Goal: Task Accomplishment & Management: Use online tool/utility

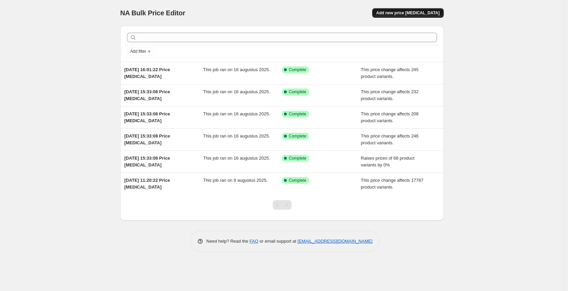
click at [430, 14] on span "Add new price change job" at bounding box center [407, 12] width 63 height 5
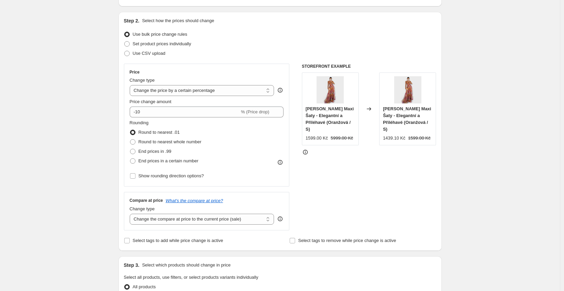
scroll to position [77, 0]
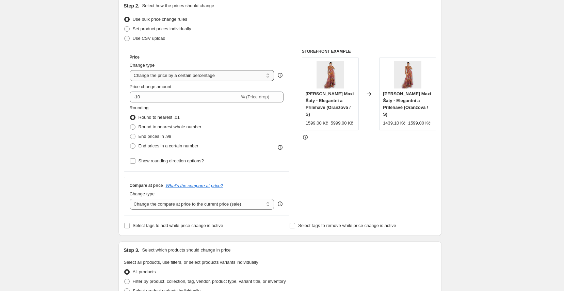
click at [218, 77] on select "Change the price to a certain amount Change the price by a certain amount Chang…" at bounding box center [202, 75] width 145 height 11
select select "by"
click at [131, 70] on select "Change the price to a certain amount Change the price by a certain amount Chang…" at bounding box center [202, 75] width 145 height 11
type input "-10.00"
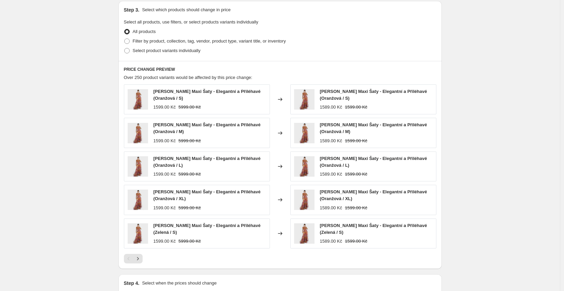
scroll to position [317, 0]
click at [130, 41] on span at bounding box center [126, 41] width 5 height 5
click at [125, 39] on input "Filter by product, collection, tag, vendor, product type, variant title, or inv…" at bounding box center [124, 39] width 0 height 0
radio input "true"
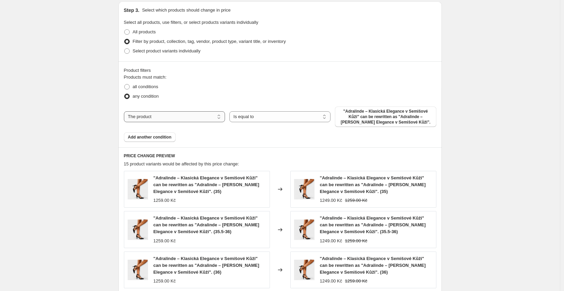
click at [189, 116] on select "The product The product's collection The product's tag The product's vendor The…" at bounding box center [174, 116] width 101 height 11
select select "collection"
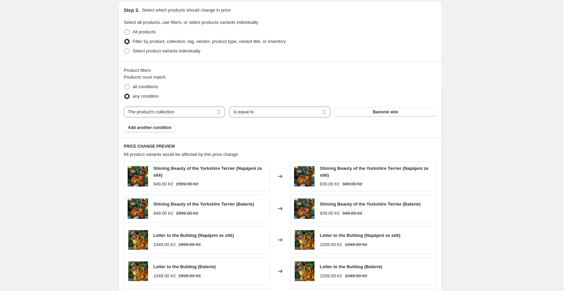
click at [409, 113] on button "Barevné sklo" at bounding box center [385, 112] width 101 height 10
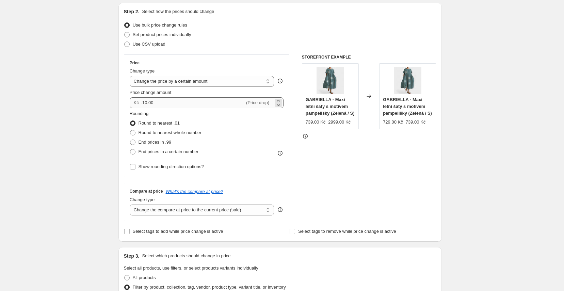
scroll to position [72, 0]
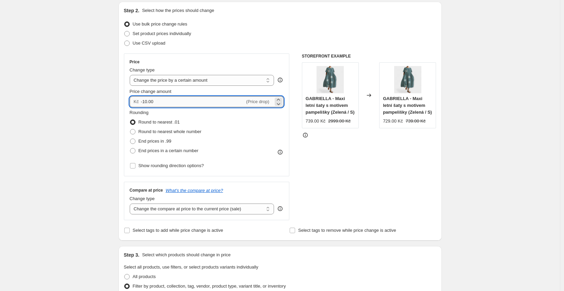
click at [163, 104] on input "-10.00" at bounding box center [193, 101] width 104 height 11
drag, startPoint x: 165, startPoint y: 103, endPoint x: 135, endPoint y: 99, distance: 30.2
click at [135, 99] on div "Kč -10.00 (Price drop)" at bounding box center [207, 101] width 154 height 11
type input "260.00"
click at [239, 114] on div "Rounding Round to nearest .01 Round to nearest whole number End prices in .99 E…" at bounding box center [207, 132] width 154 height 46
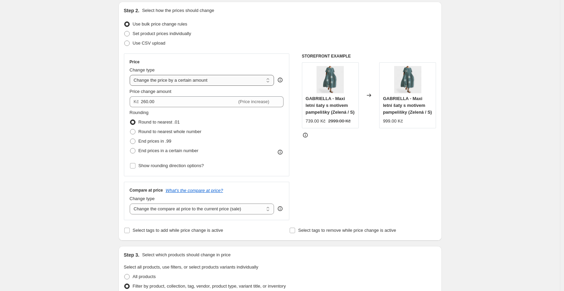
click at [187, 80] on select "Change the price to a certain amount Change the price by a certain amount Chang…" at bounding box center [202, 80] width 145 height 11
click at [213, 207] on select "Change the compare at price to the current price (sale) Change the compare at p…" at bounding box center [202, 209] width 145 height 11
select select "to"
click at [131, 204] on select "Change the compare at price to the current price (sale) Change the compare at p…" at bounding box center [202, 209] width 145 height 11
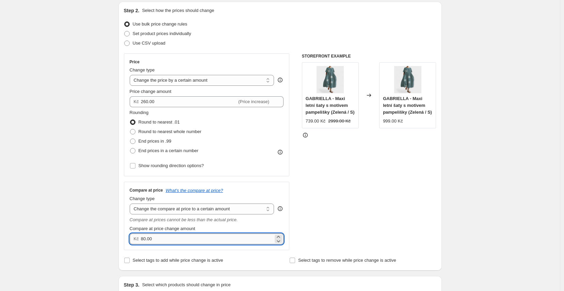
click at [158, 236] on input "80.00" at bounding box center [207, 239] width 132 height 11
drag, startPoint x: 155, startPoint y: 240, endPoint x: 122, endPoint y: 239, distance: 33.4
click at [122, 239] on div "Step 2. Select how the prices should change Use bulk price change rules Set pro…" at bounding box center [281, 136] width 324 height 269
click at [227, 207] on select "Change the compare at price to the current price (sale) Change the compare at p…" at bounding box center [202, 209] width 145 height 11
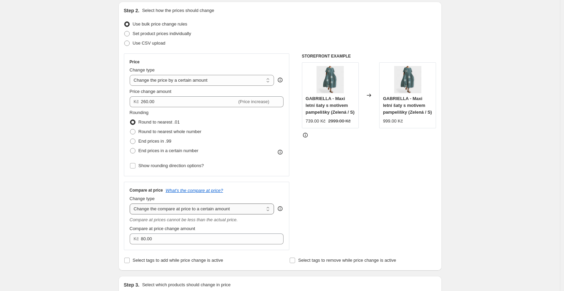
click at [131, 204] on select "Change the compare at price to the current price (sale) Change the compare at p…" at bounding box center [202, 209] width 145 height 11
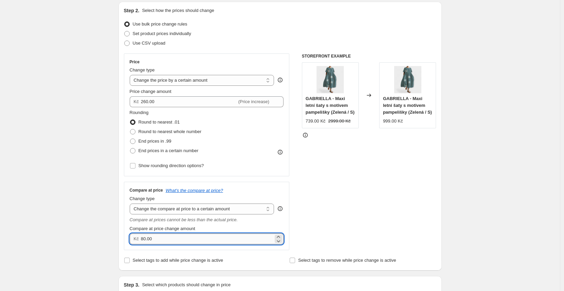
click at [169, 238] on input "80.00" at bounding box center [207, 239] width 132 height 11
drag, startPoint x: 168, startPoint y: 238, endPoint x: 123, endPoint y: 236, distance: 44.7
click at [123, 236] on div "Step 2. Select how the prices should change Use bulk price change rules Set pro…" at bounding box center [281, 136] width 324 height 269
type input "2999.00"
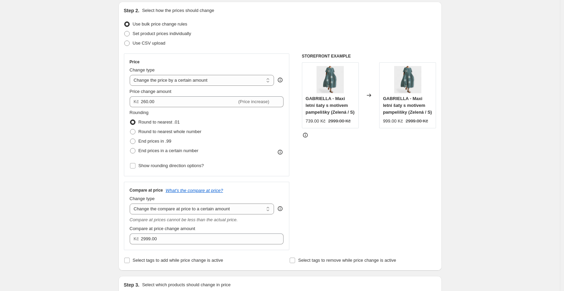
click at [395, 216] on div "STOREFRONT EXAMPLE GABRIELLA - Maxi letní šaty s motivem pampelišky (Zelená / S…" at bounding box center [369, 151] width 135 height 197
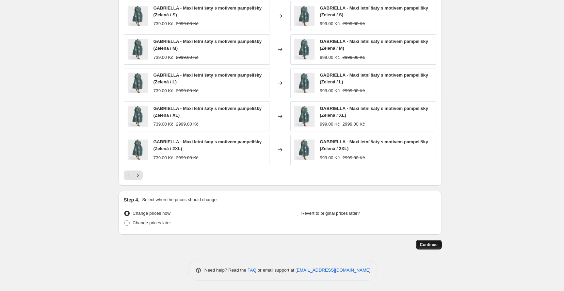
click at [432, 244] on span "Continue" at bounding box center [429, 244] width 18 height 5
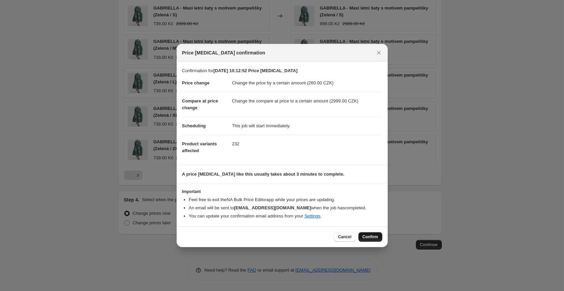
click at [374, 236] on span "Confirm" at bounding box center [371, 236] width 16 height 5
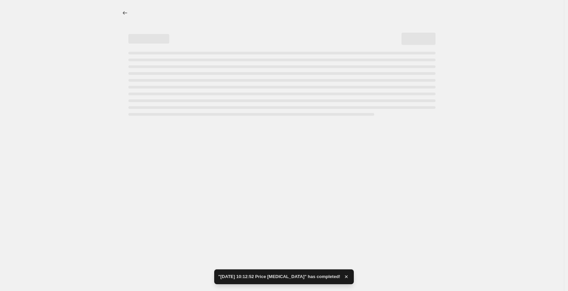
select select "by"
select select "to"
select select "collection"
